Goal: Navigation & Orientation: Find specific page/section

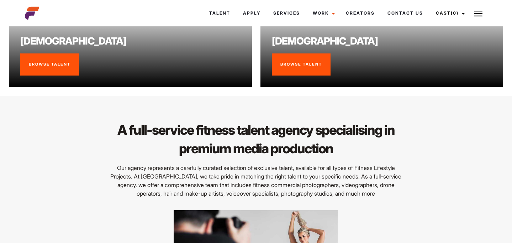
scroll to position [663, 0]
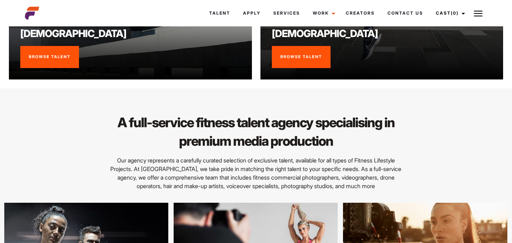
click at [302, 65] on link "Browse Talent" at bounding box center [301, 57] width 59 height 22
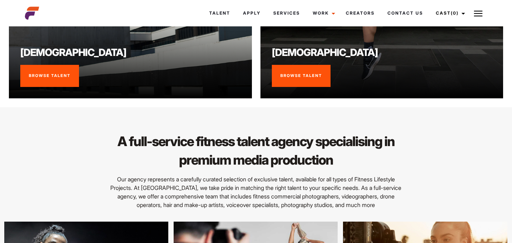
scroll to position [663, 0]
